Goal: Information Seeking & Learning: Learn about a topic

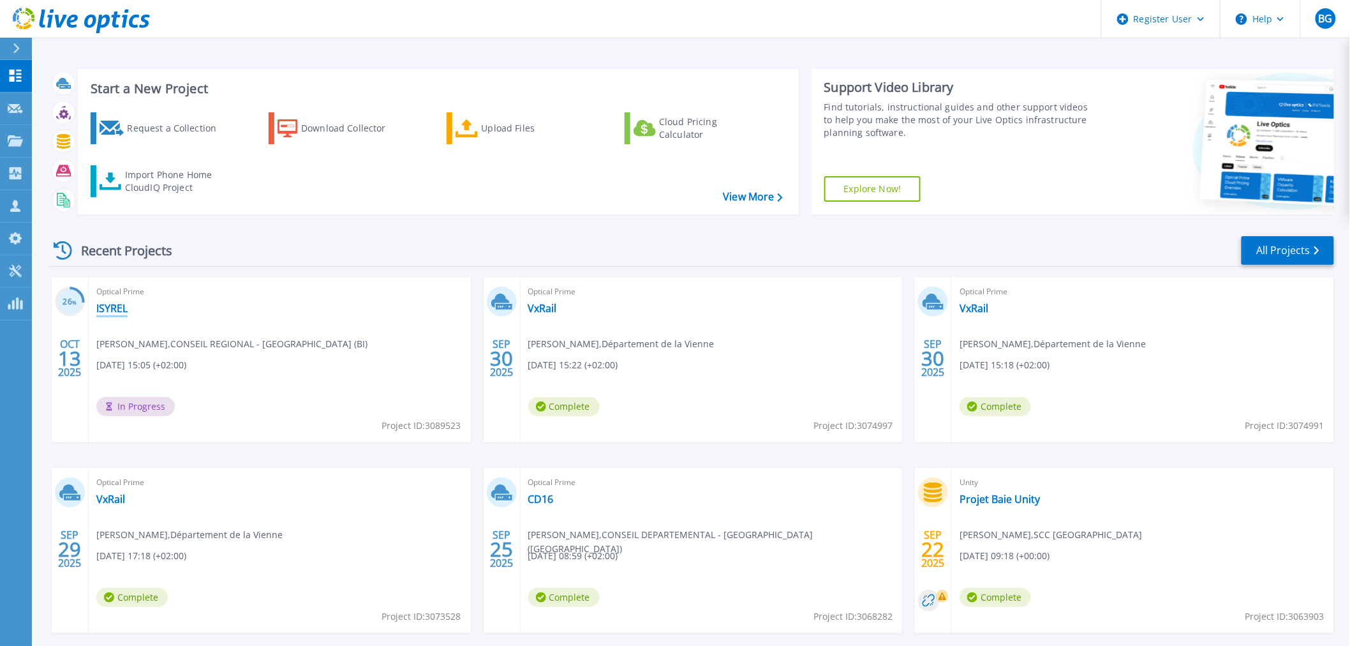
click at [115, 313] on link "ISYREL" at bounding box center [111, 308] width 31 height 13
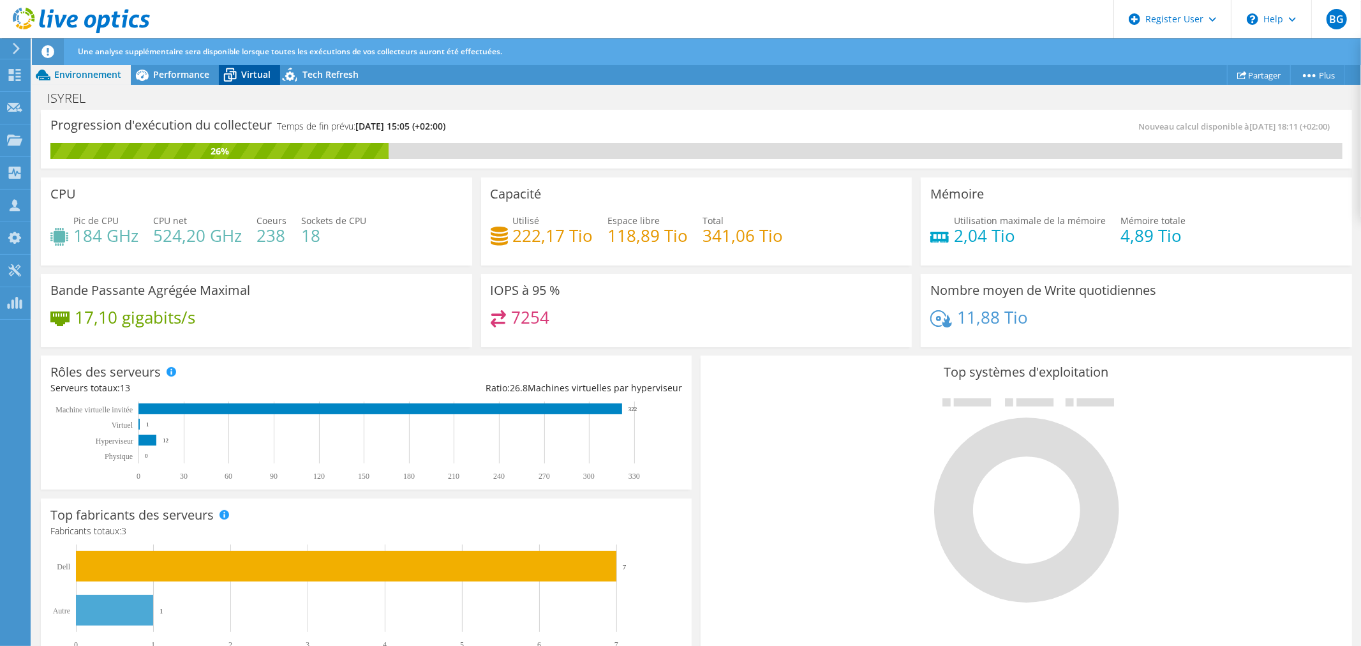
click at [246, 74] on span "Virtual" at bounding box center [255, 74] width 29 height 12
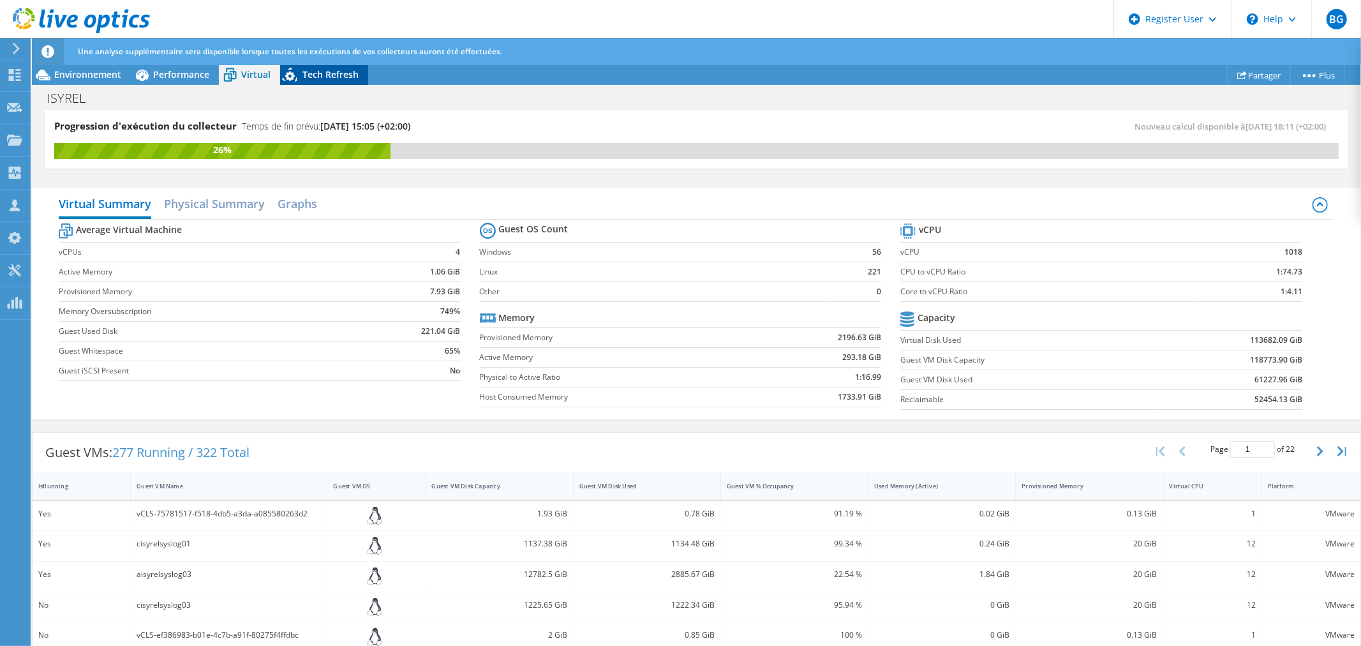
click at [330, 73] on span "Tech Refresh" at bounding box center [330, 74] width 56 height 12
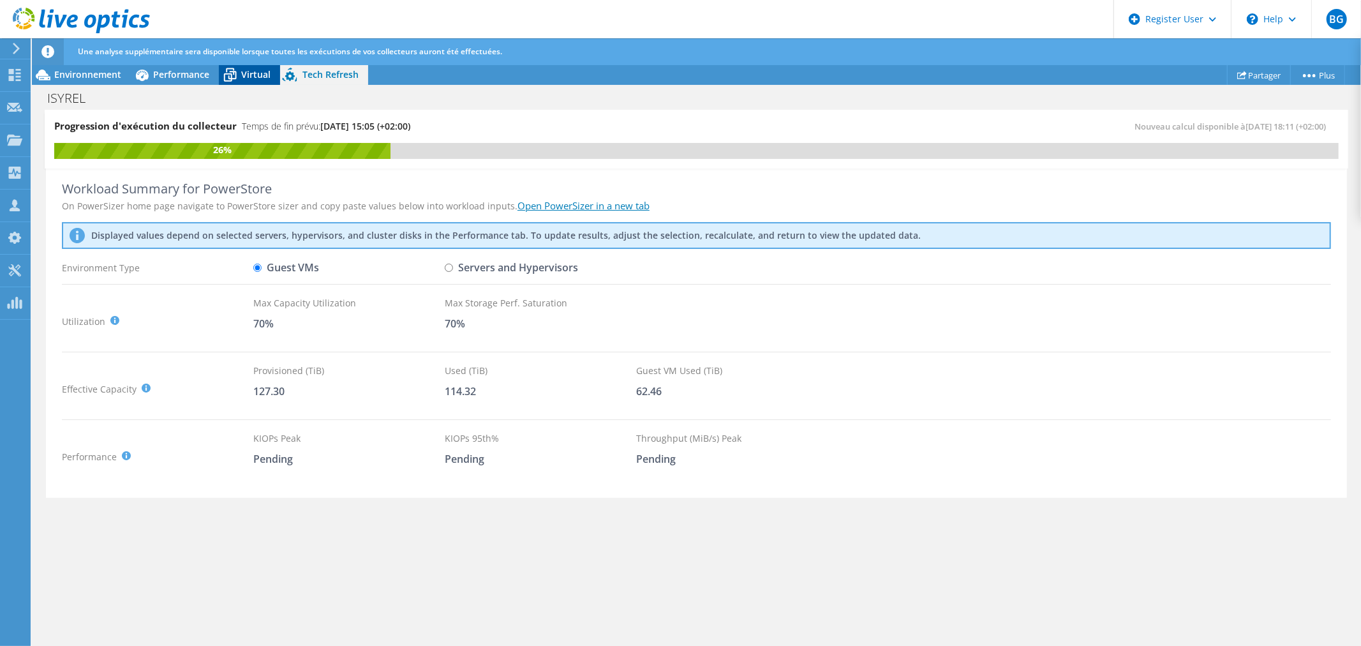
click at [256, 73] on span "Virtual" at bounding box center [255, 74] width 29 height 12
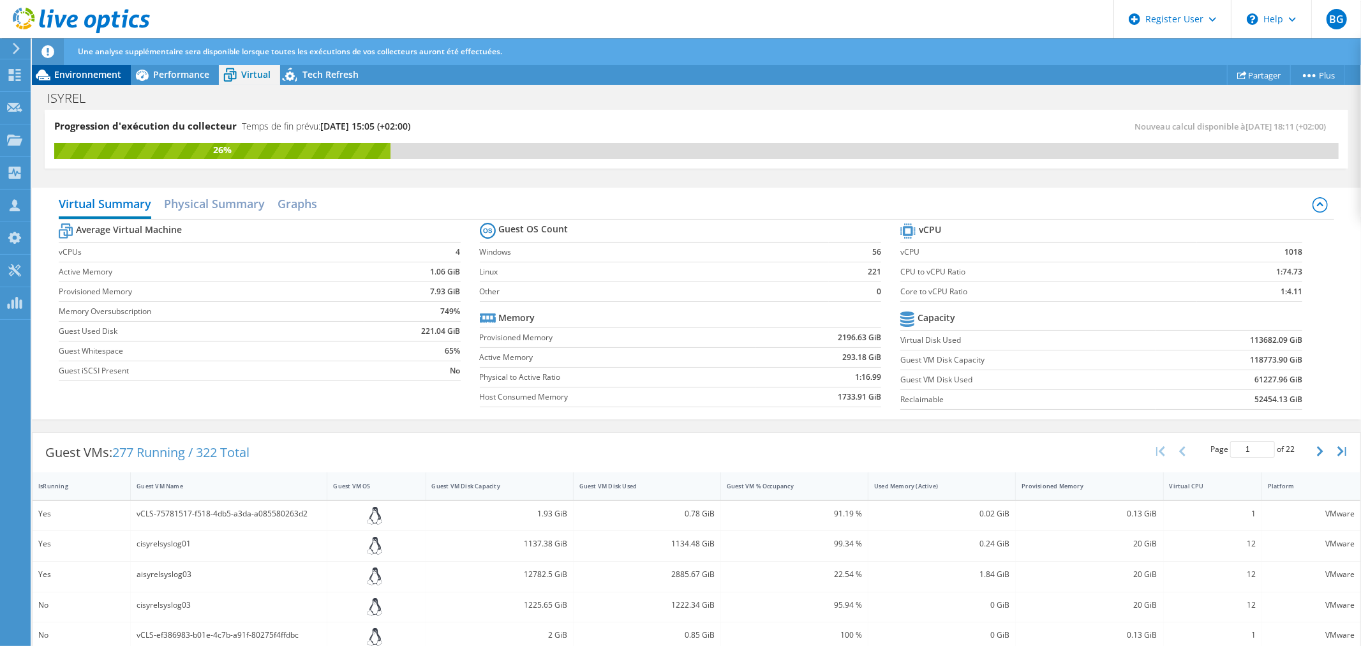
click at [67, 78] on span "Environnement" at bounding box center [87, 74] width 67 height 12
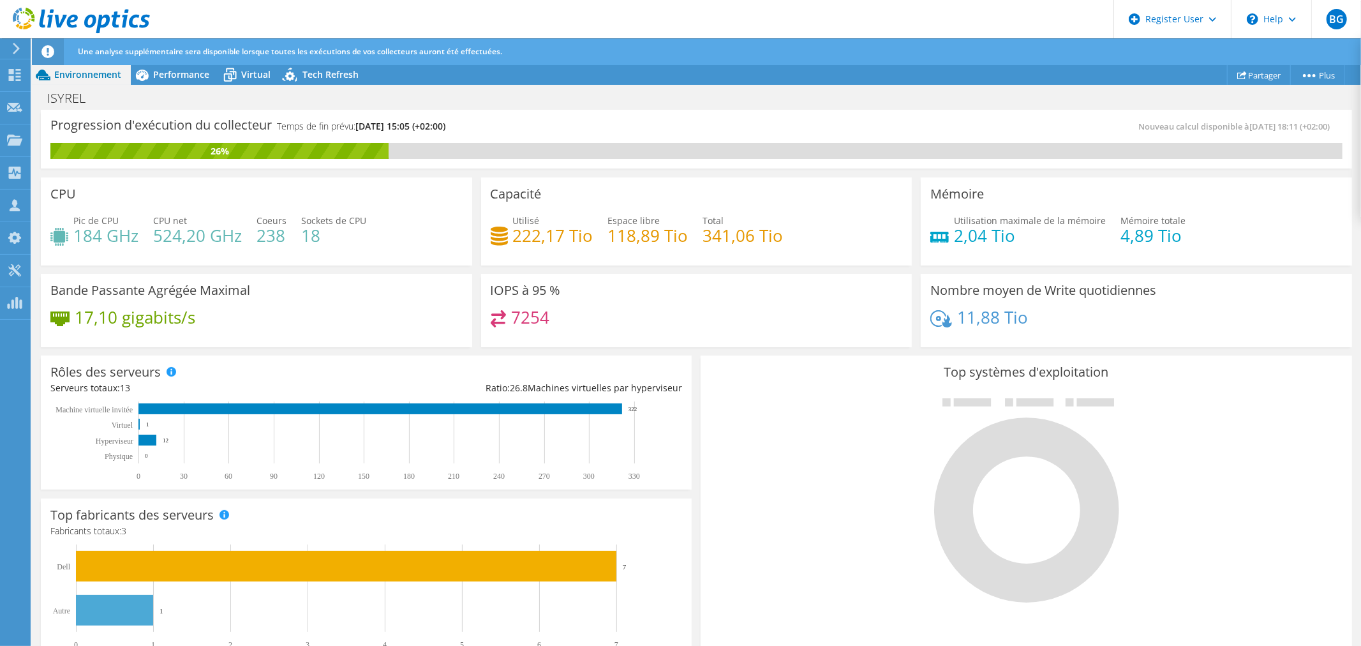
scroll to position [313, 0]
click at [657, 533] on h4 "Fabricants totaux: 3" at bounding box center [366, 531] width 632 height 14
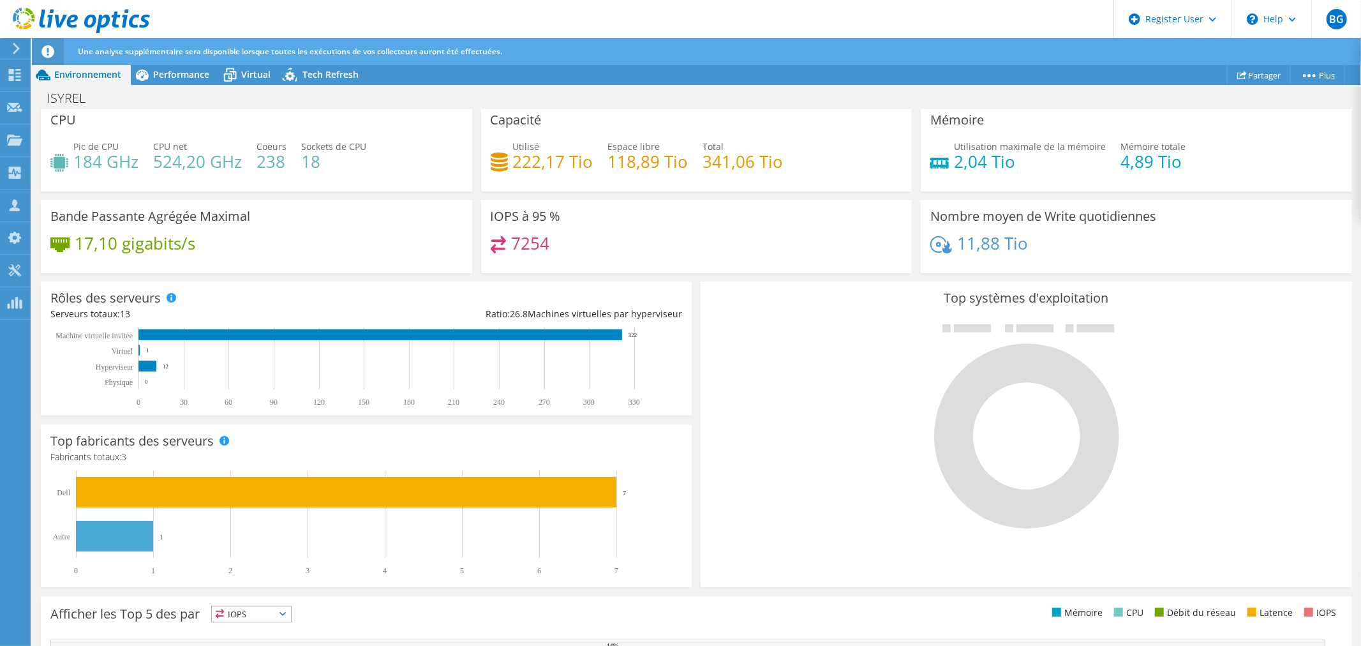
scroll to position [67, 0]
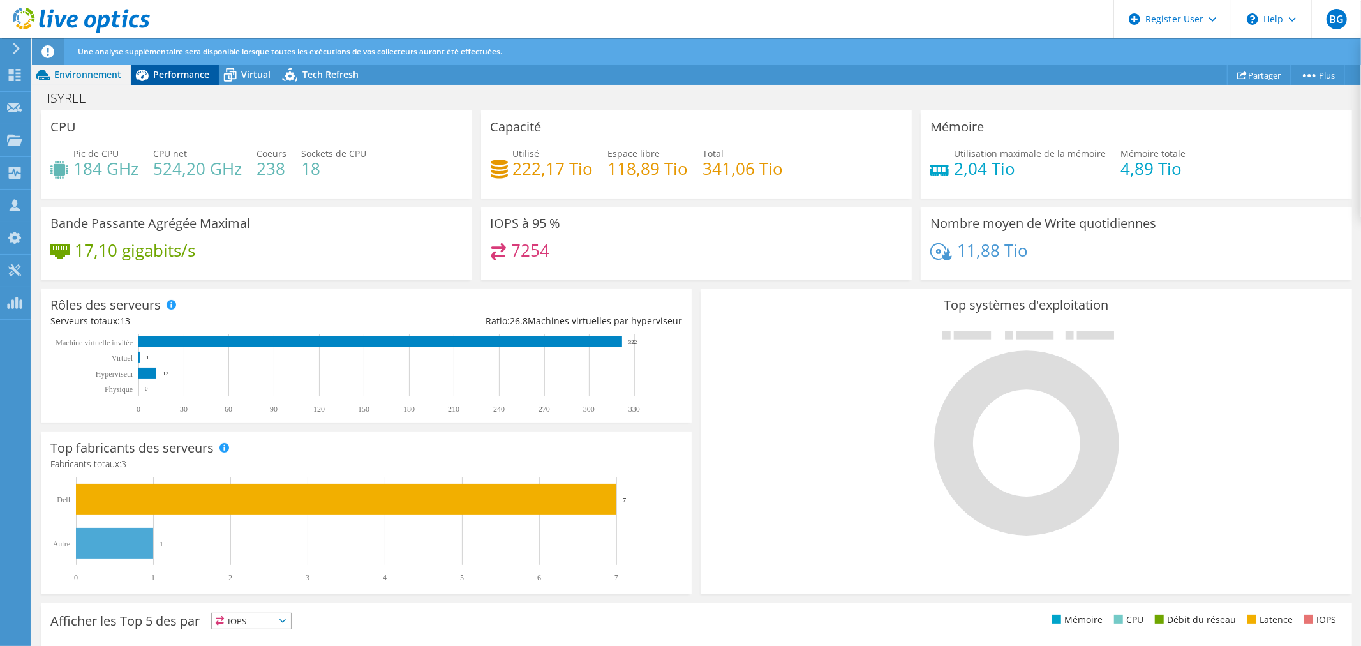
click at [179, 83] on div "Performance" at bounding box center [175, 74] width 88 height 20
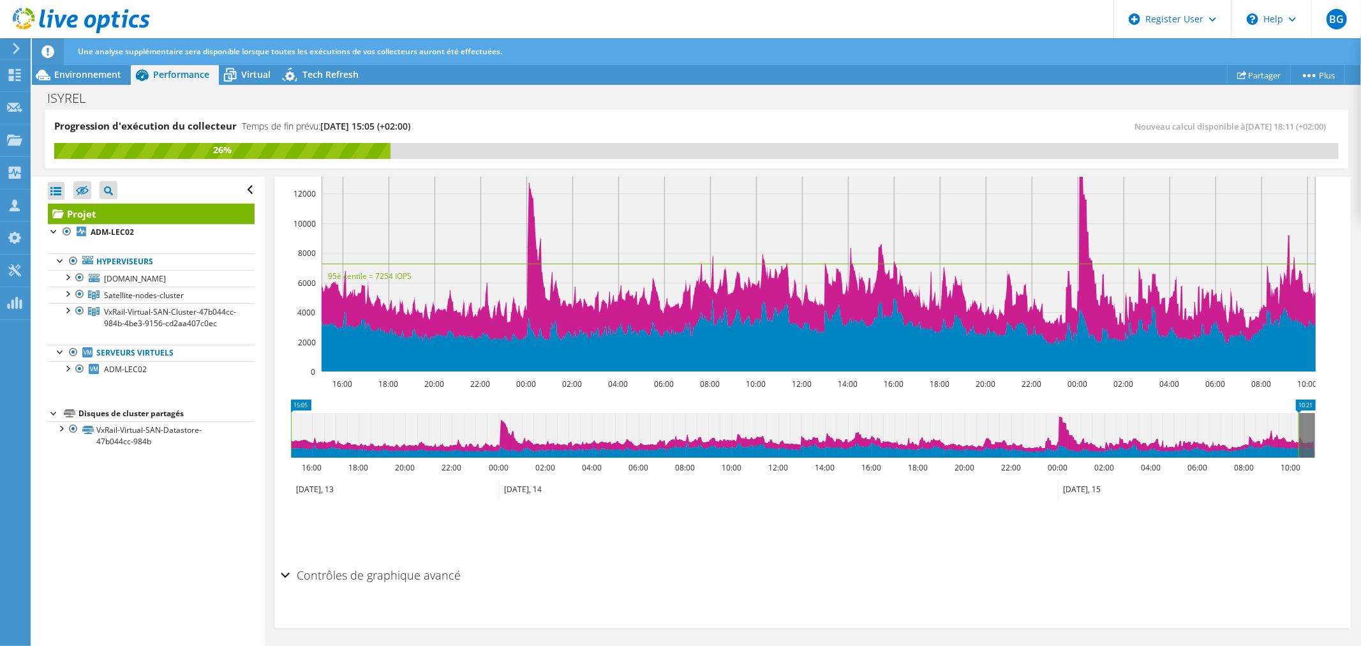
scroll to position [0, 0]
click at [65, 309] on div at bounding box center [67, 309] width 13 height 13
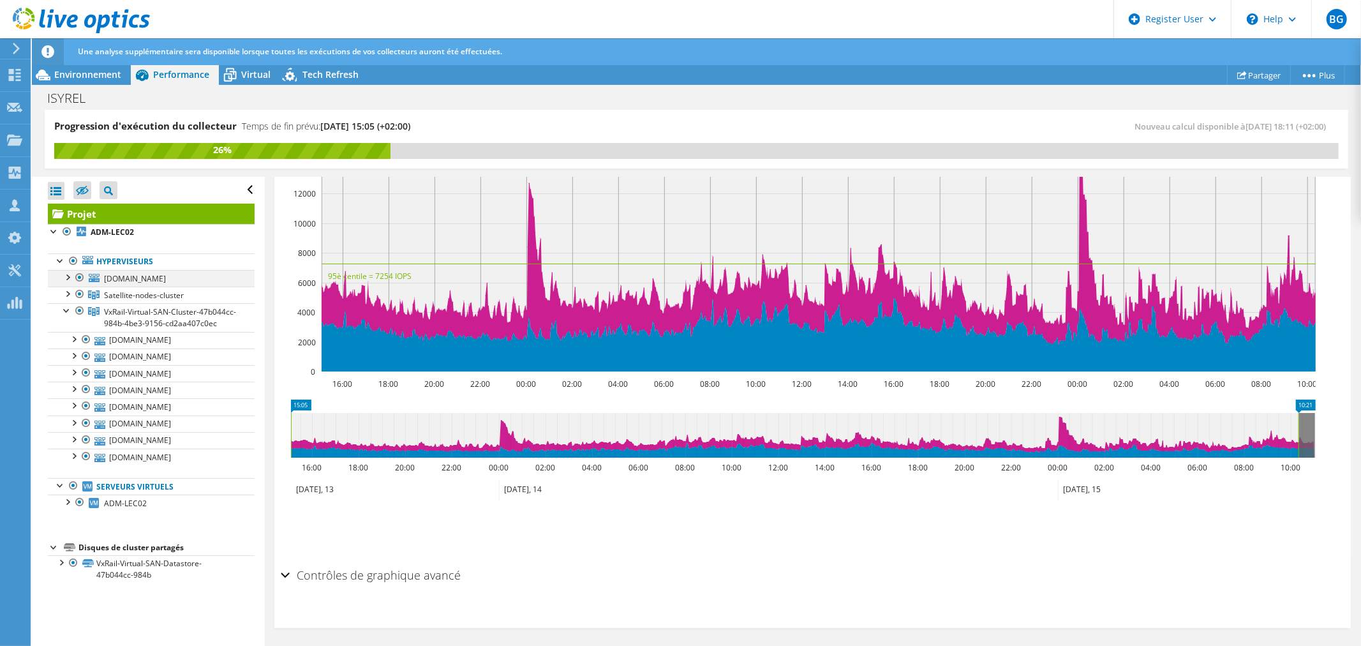
click at [67, 279] on div at bounding box center [67, 276] width 13 height 13
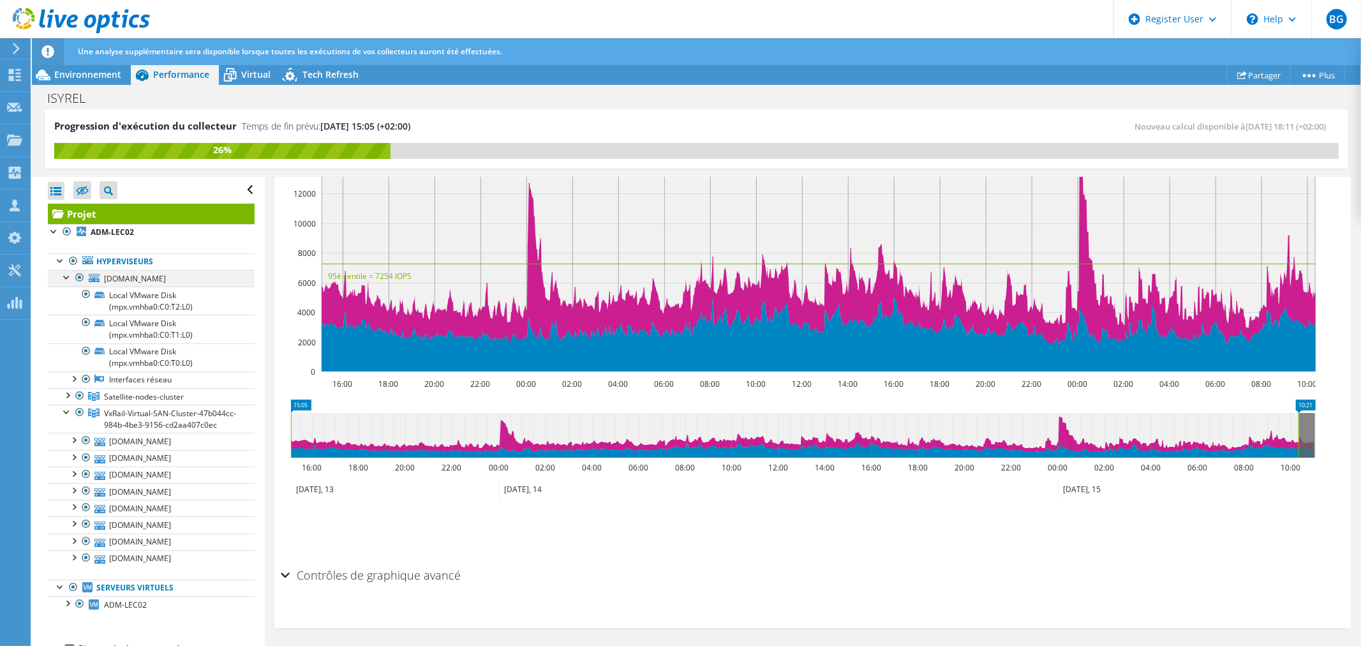
click at [77, 278] on div at bounding box center [79, 277] width 13 height 15
click at [78, 274] on div at bounding box center [79, 277] width 13 height 15
click at [78, 277] on div at bounding box center [79, 277] width 13 height 15
click at [75, 394] on div at bounding box center [79, 395] width 13 height 15
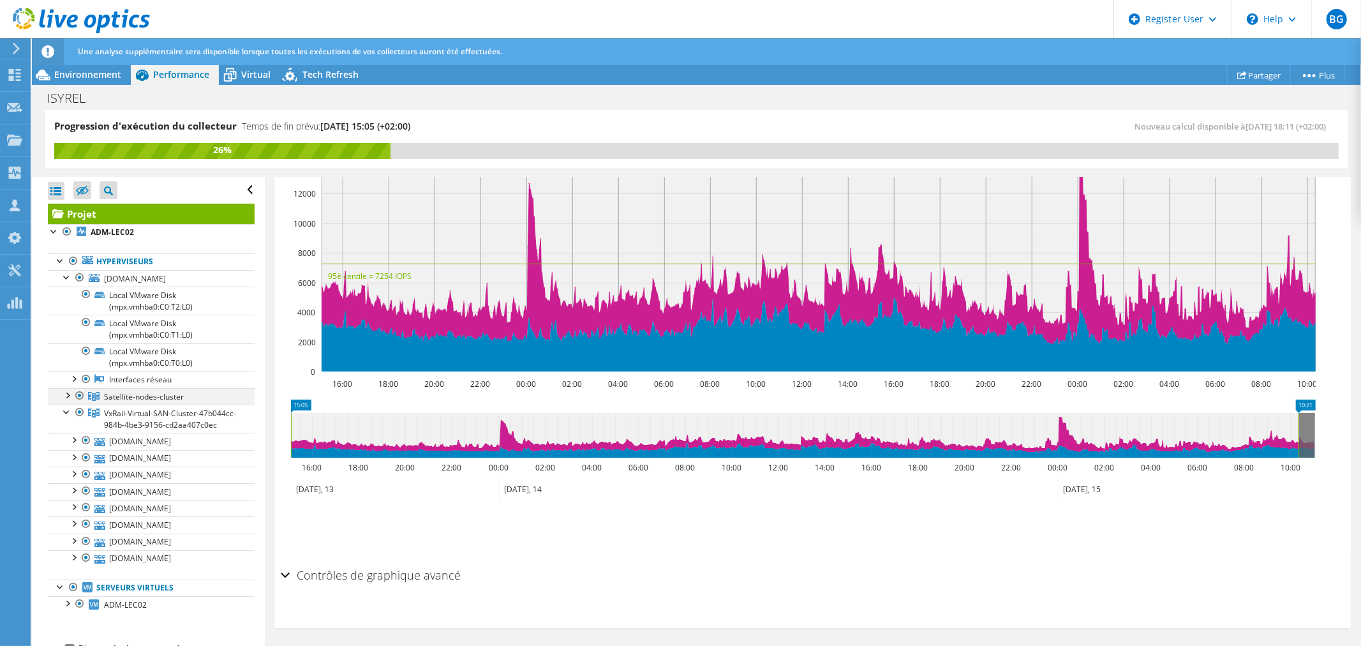
click at [75, 394] on div at bounding box center [79, 395] width 13 height 15
click at [66, 396] on div at bounding box center [67, 394] width 13 height 13
click at [78, 396] on div at bounding box center [79, 395] width 13 height 15
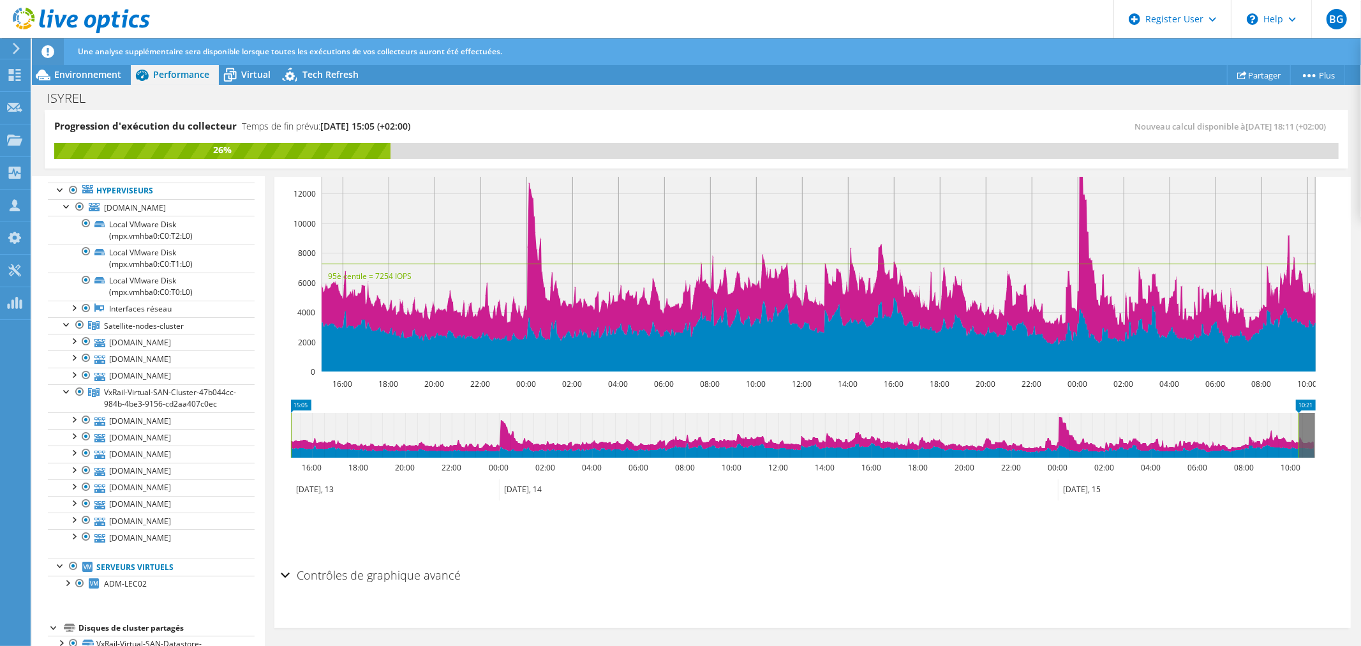
click at [269, 530] on div "Projet Détails Préparé pour: [PERSON_NAME], [PERSON_NAME][EMAIL_ADDRESS][DOMAIN…" at bounding box center [813, 256] width 1096 height 787
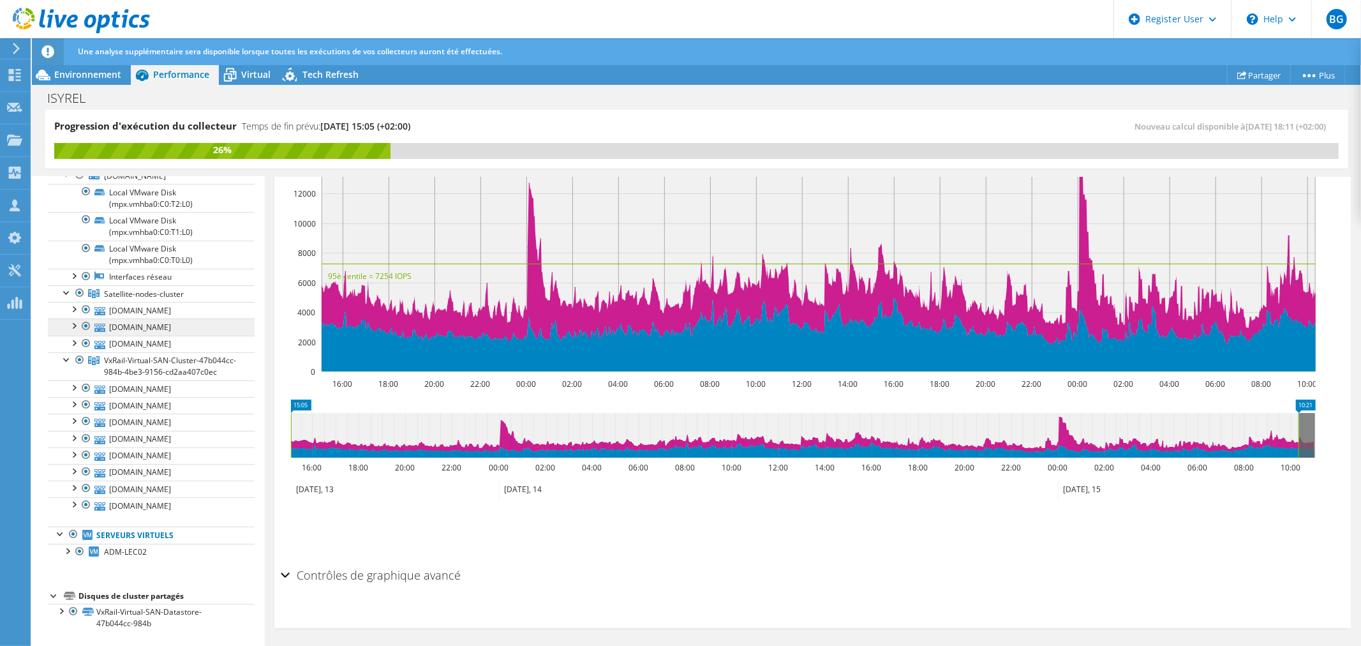
scroll to position [0, 0]
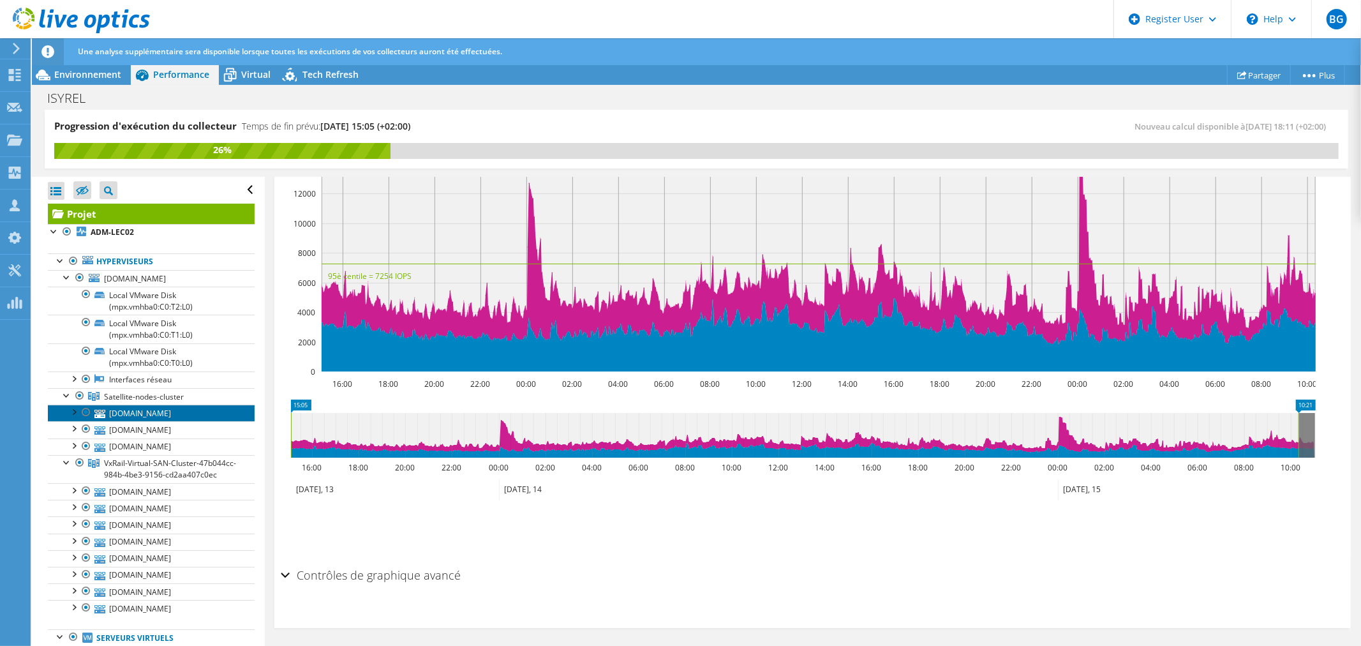
click at [170, 409] on link "[DOMAIN_NAME]" at bounding box center [151, 413] width 207 height 17
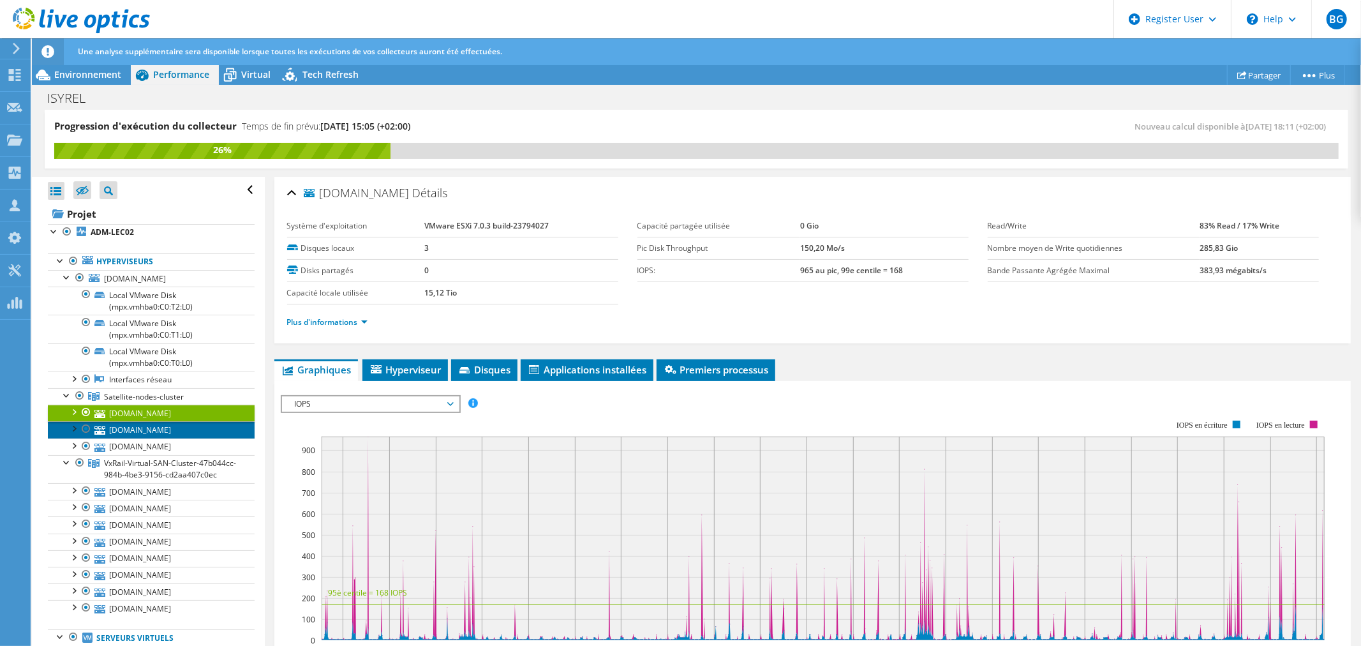
click at [154, 431] on link "[DOMAIN_NAME]" at bounding box center [151, 429] width 207 height 17
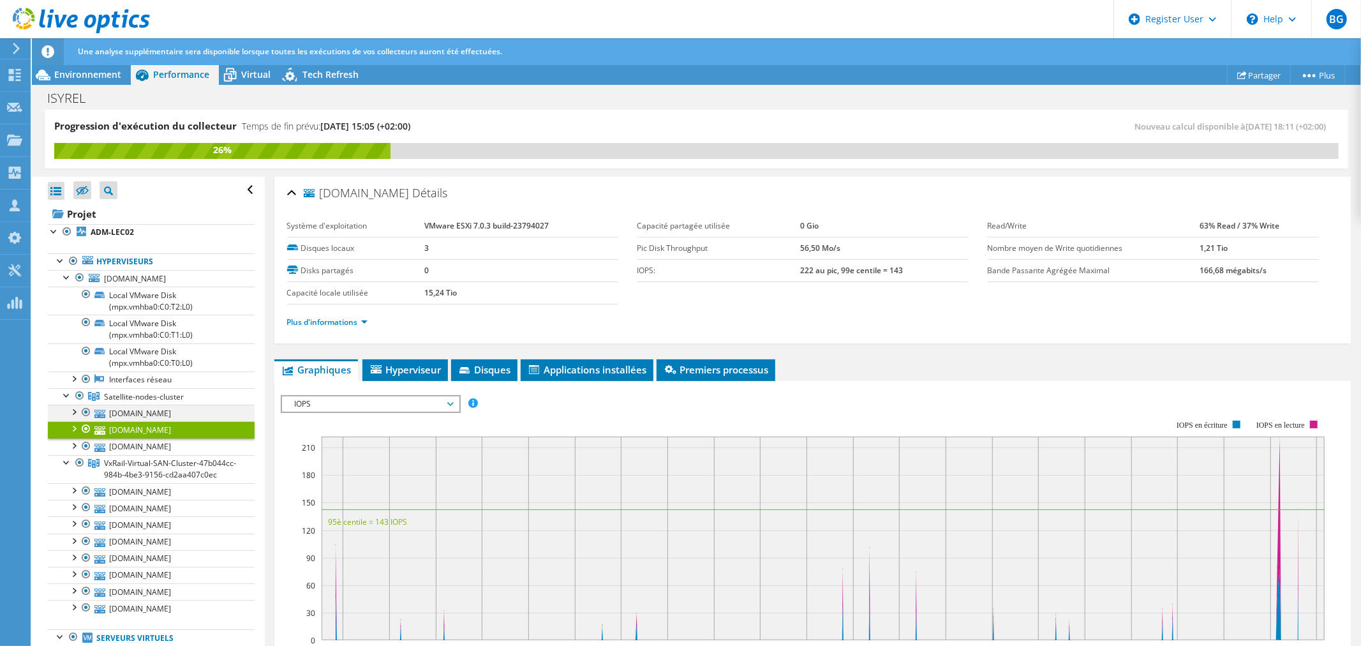
click at [71, 412] on div at bounding box center [73, 411] width 13 height 13
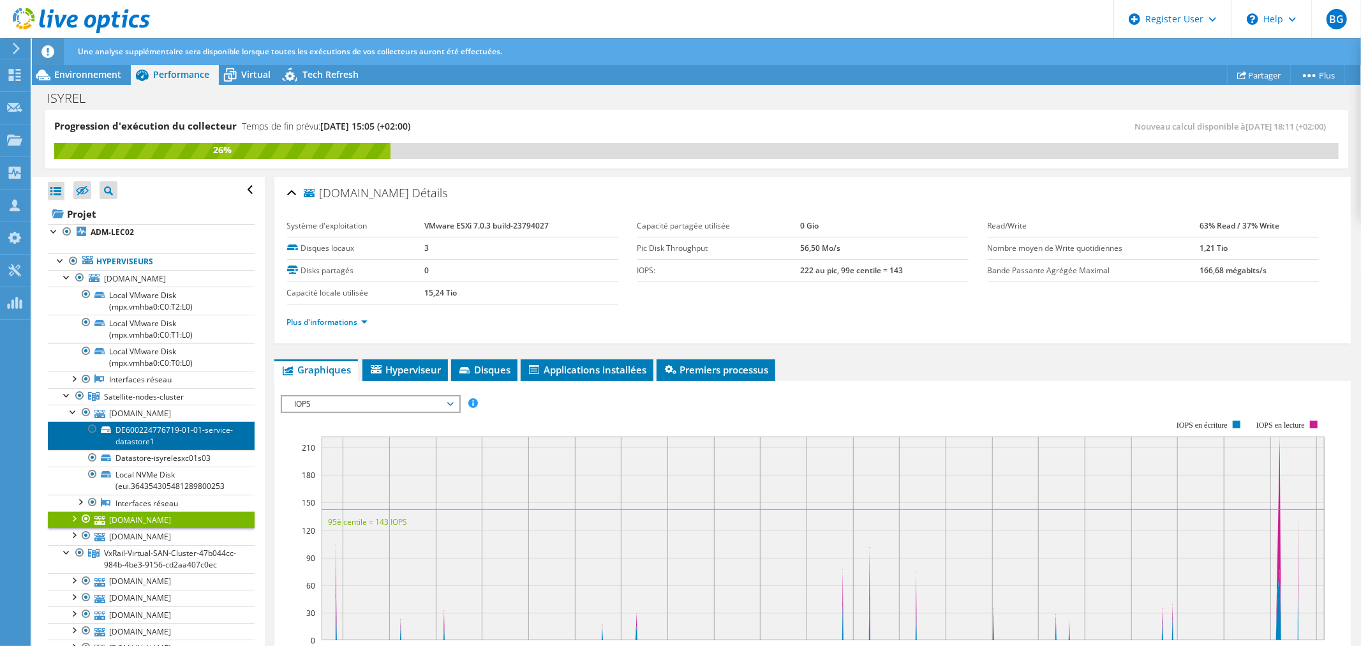
click at [165, 432] on link "DE600224776719-01-01-service-datastore1" at bounding box center [151, 435] width 207 height 28
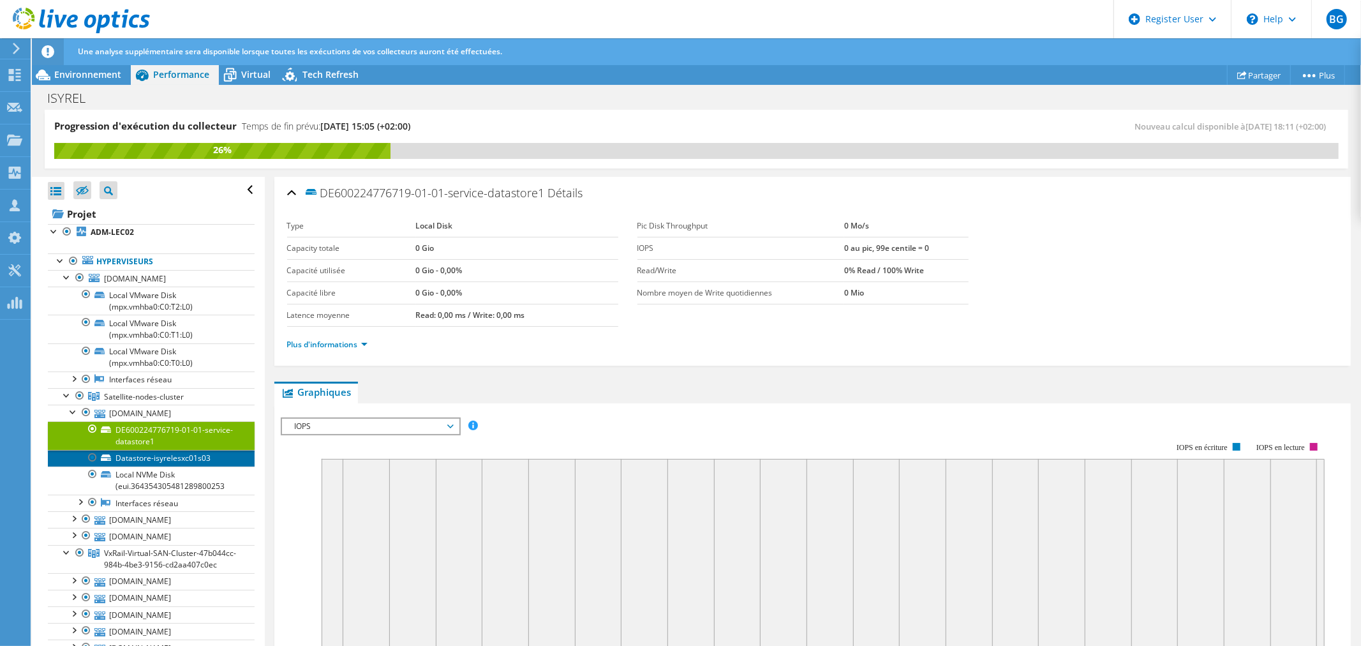
click at [174, 457] on link "Datastore-isyrelesxc01s03" at bounding box center [151, 458] width 207 height 17
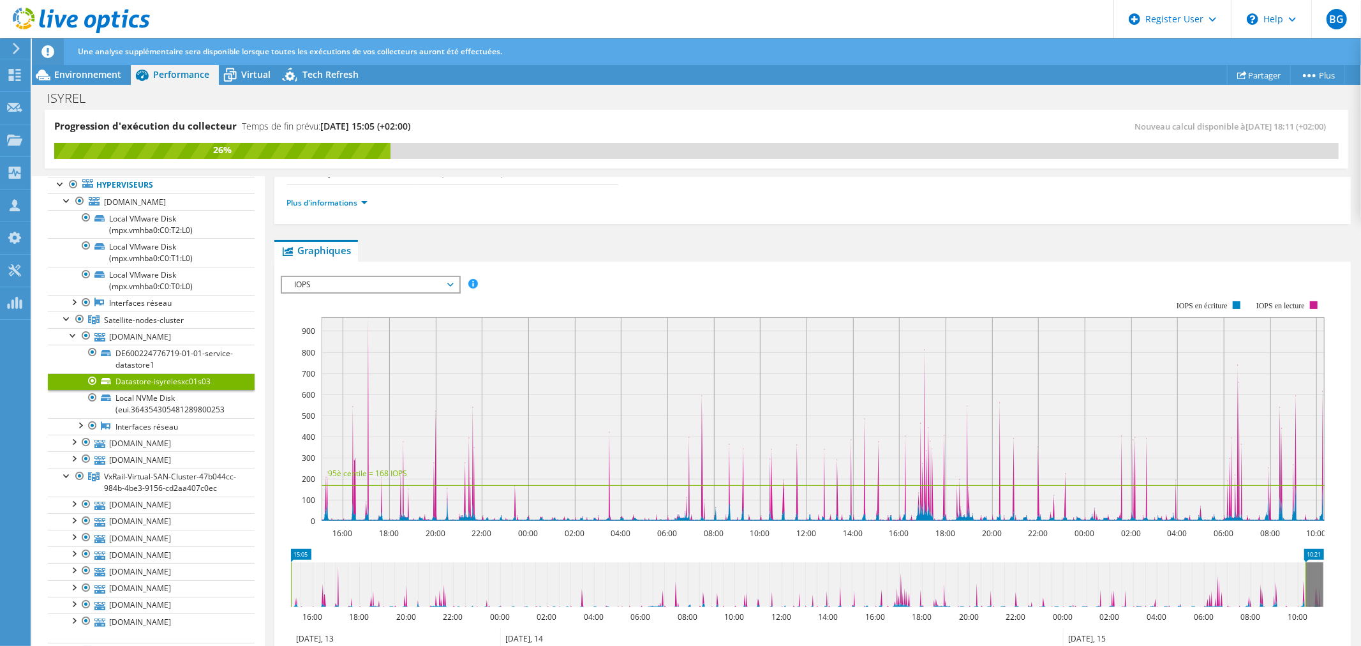
scroll to position [205, 0]
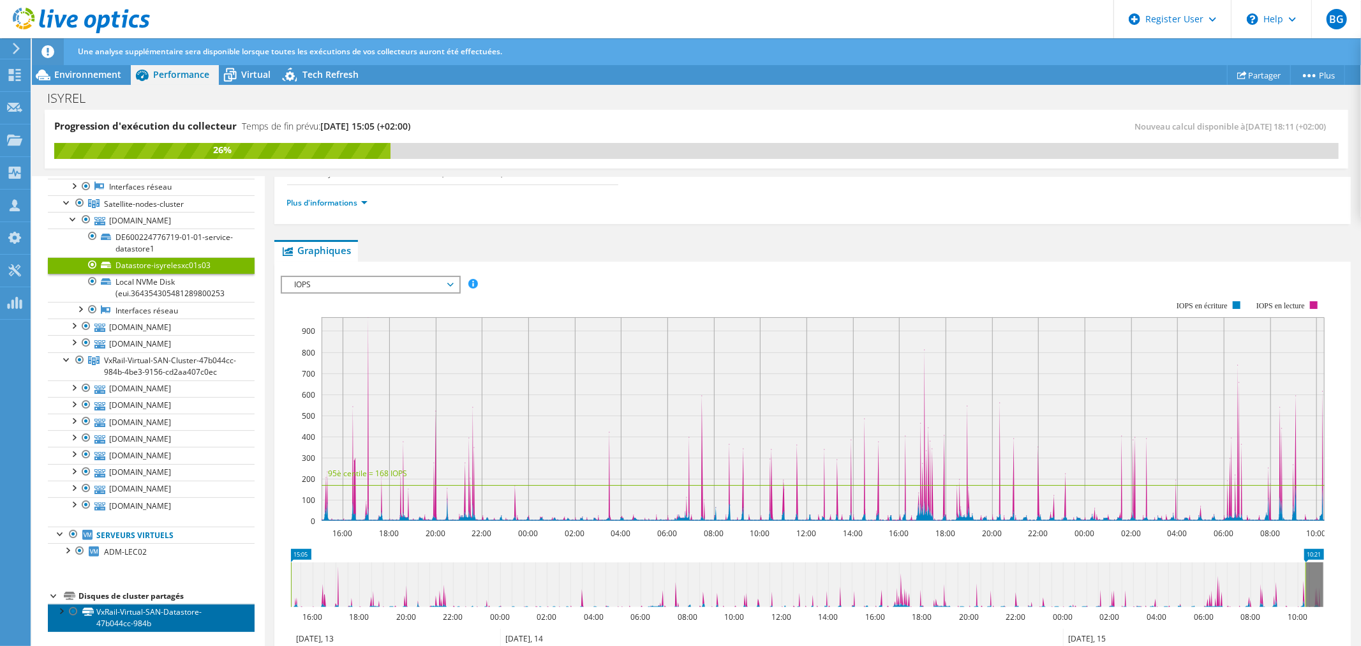
click at [137, 617] on link "VxRail-Virtual-SAN-Datastore-47b044cc-984b" at bounding box center [151, 618] width 207 height 28
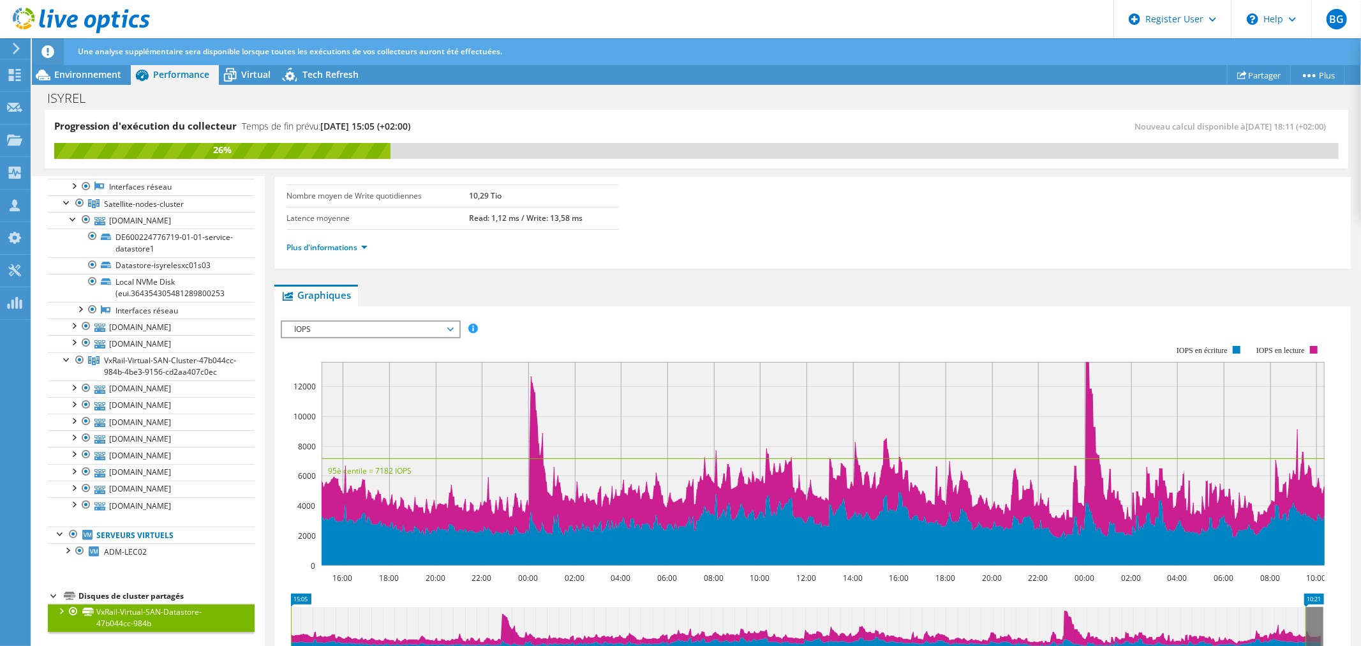
scroll to position [0, 0]
